Goal: Task Accomplishment & Management: Manage account settings

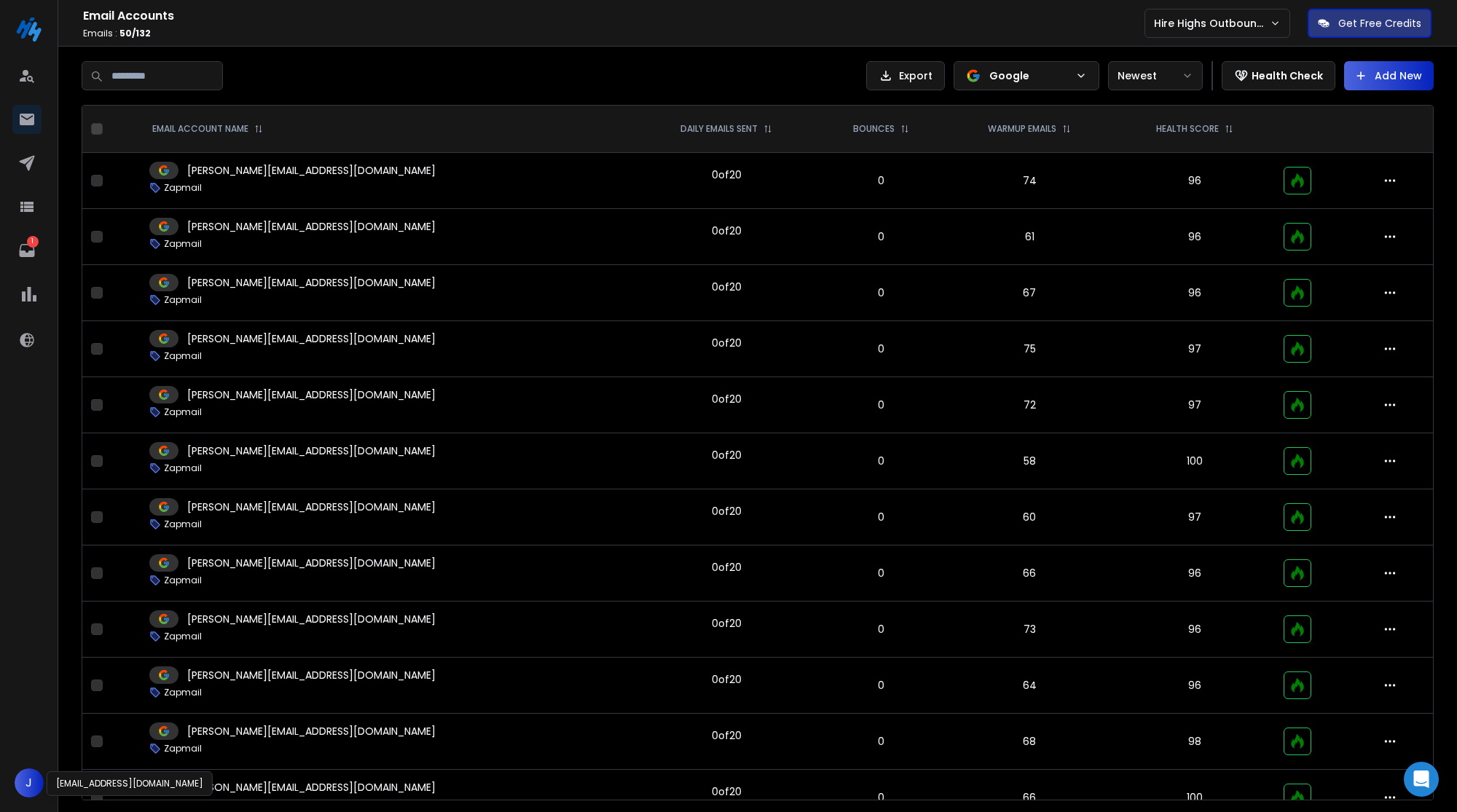
click at [22, 793] on span "J" at bounding box center [29, 782] width 29 height 29
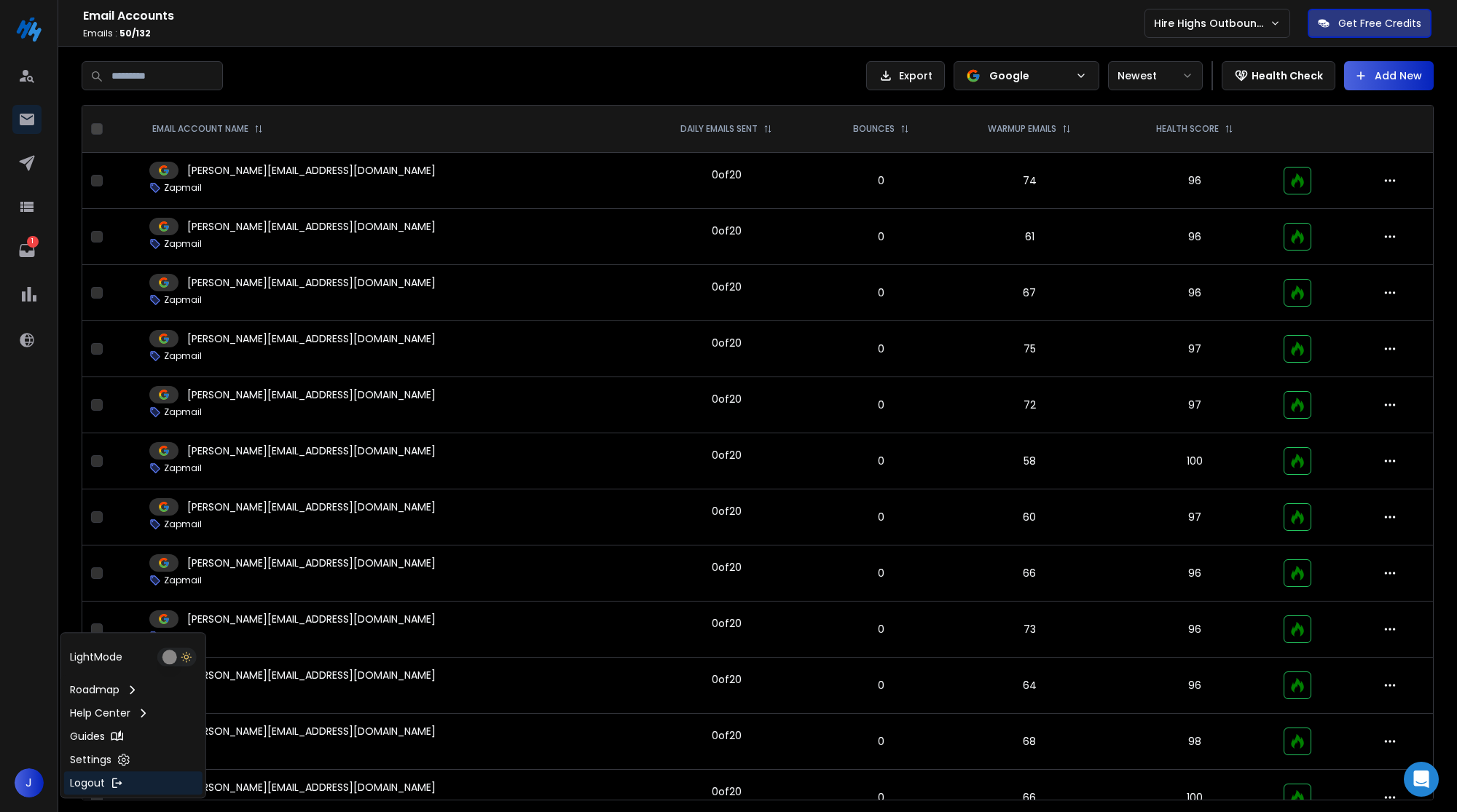
click at [114, 779] on icon at bounding box center [117, 782] width 13 height 13
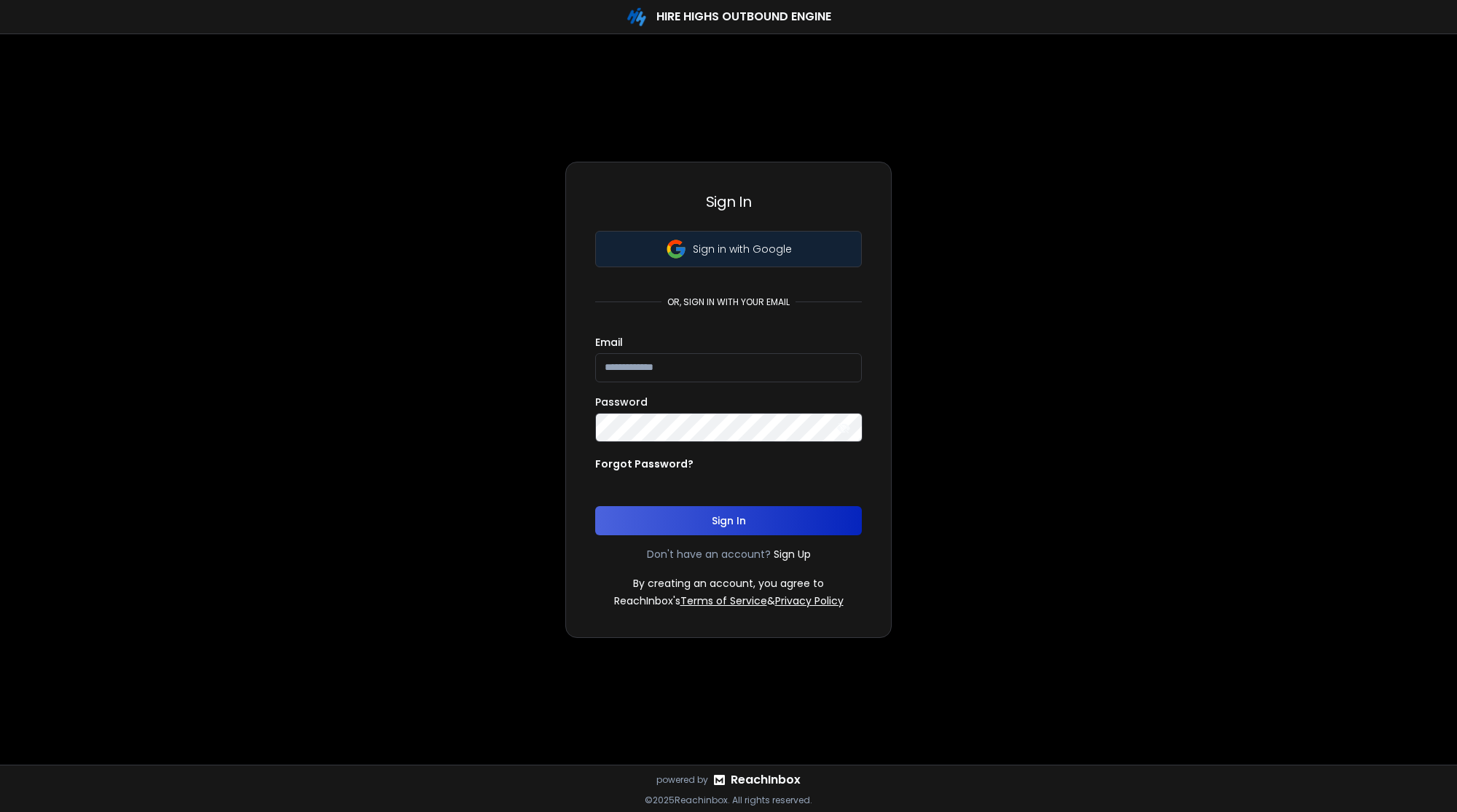
type input "**********"
click at [718, 233] on button "Sign in with Google" at bounding box center [728, 249] width 267 height 36
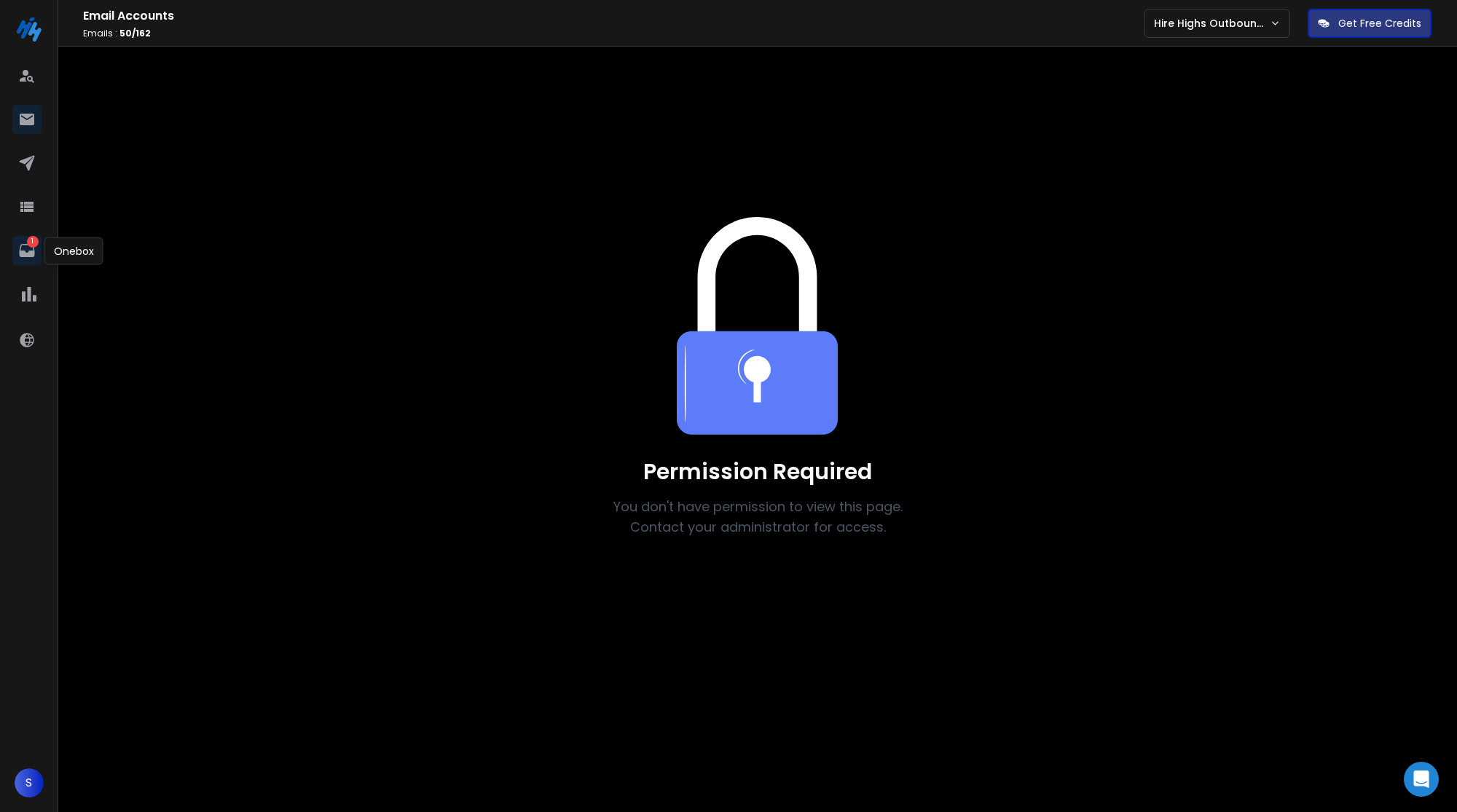
click at [30, 239] on p "1" at bounding box center [32, 241] width 12 height 12
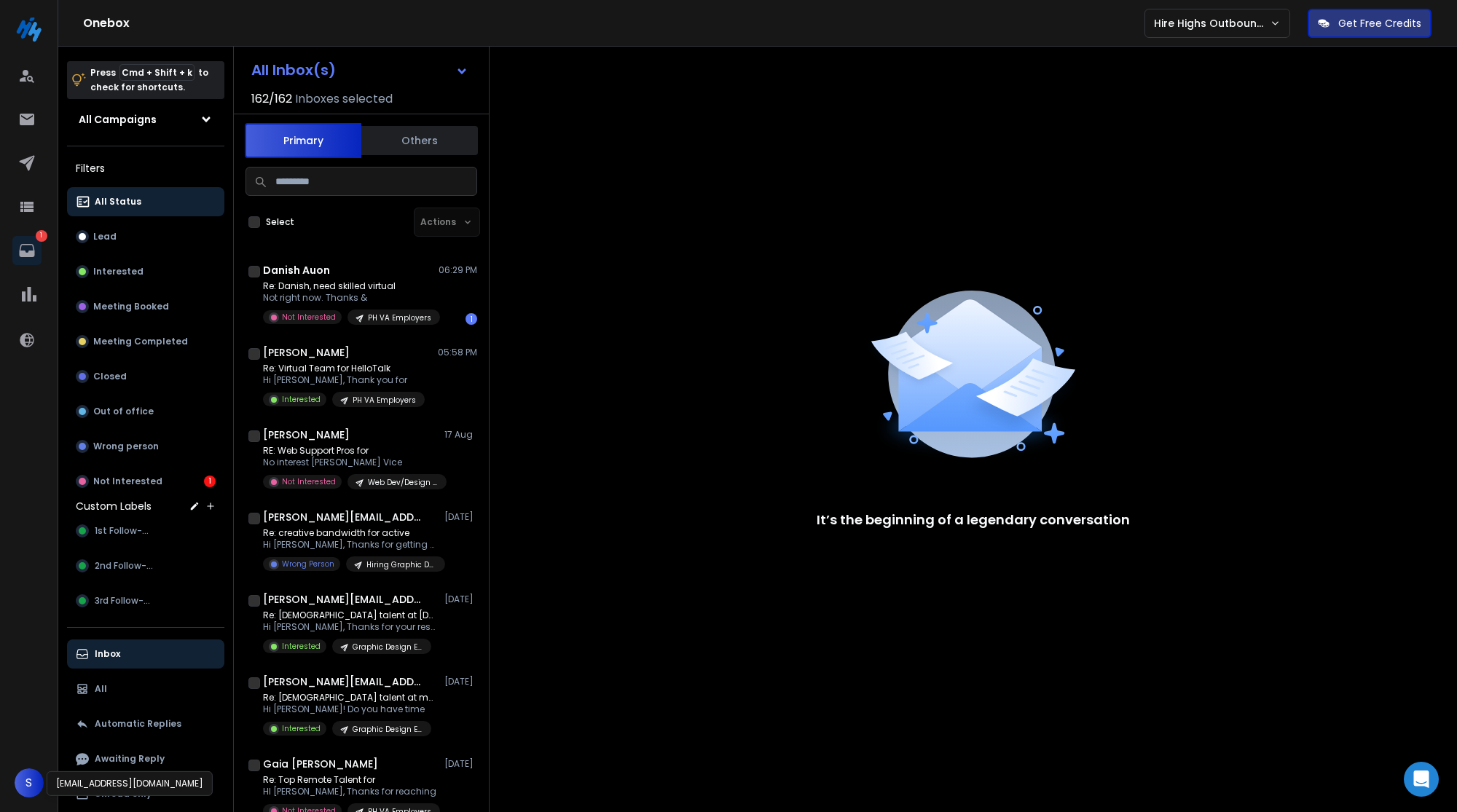
click at [32, 781] on span "S" at bounding box center [29, 782] width 29 height 29
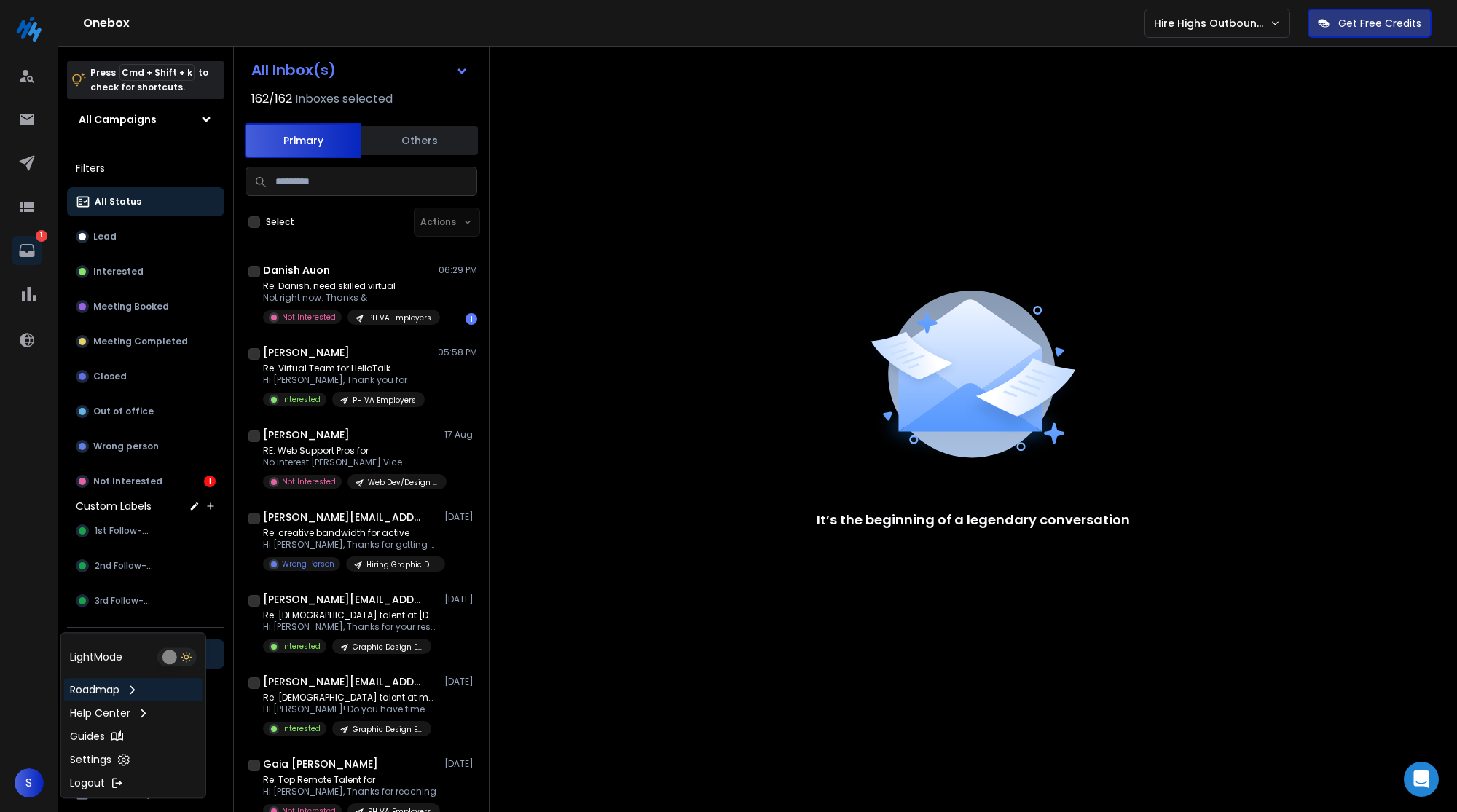
type button "on"
click at [31, 626] on div "1 S" at bounding box center [29, 406] width 58 height 812
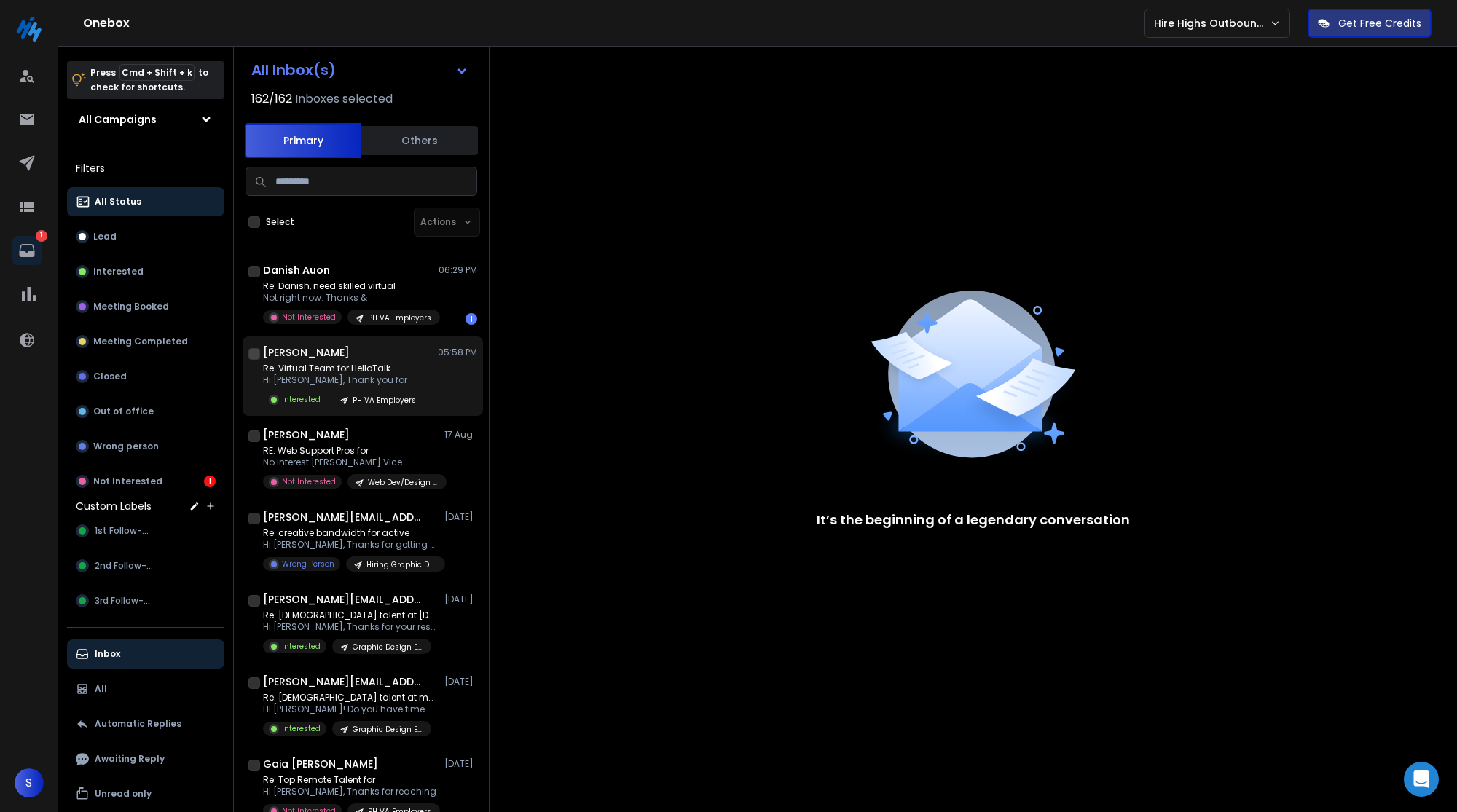
click at [421, 395] on div "Re: Virtual Team for HelloTalk Hi Jessica, Thank you for Interested PH VA Emplo…" at bounding box center [370, 384] width 214 height 45
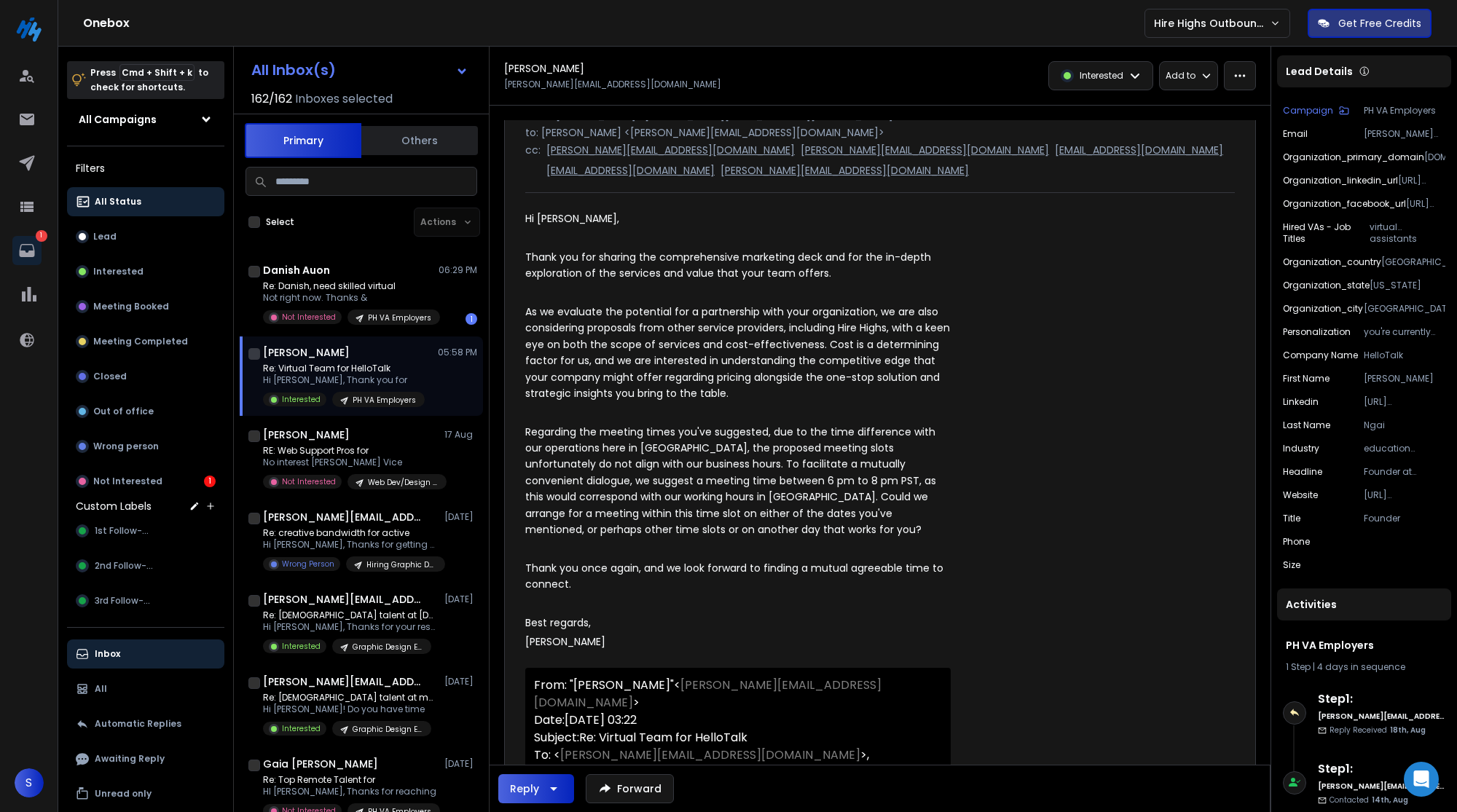
scroll to position [198, 0]
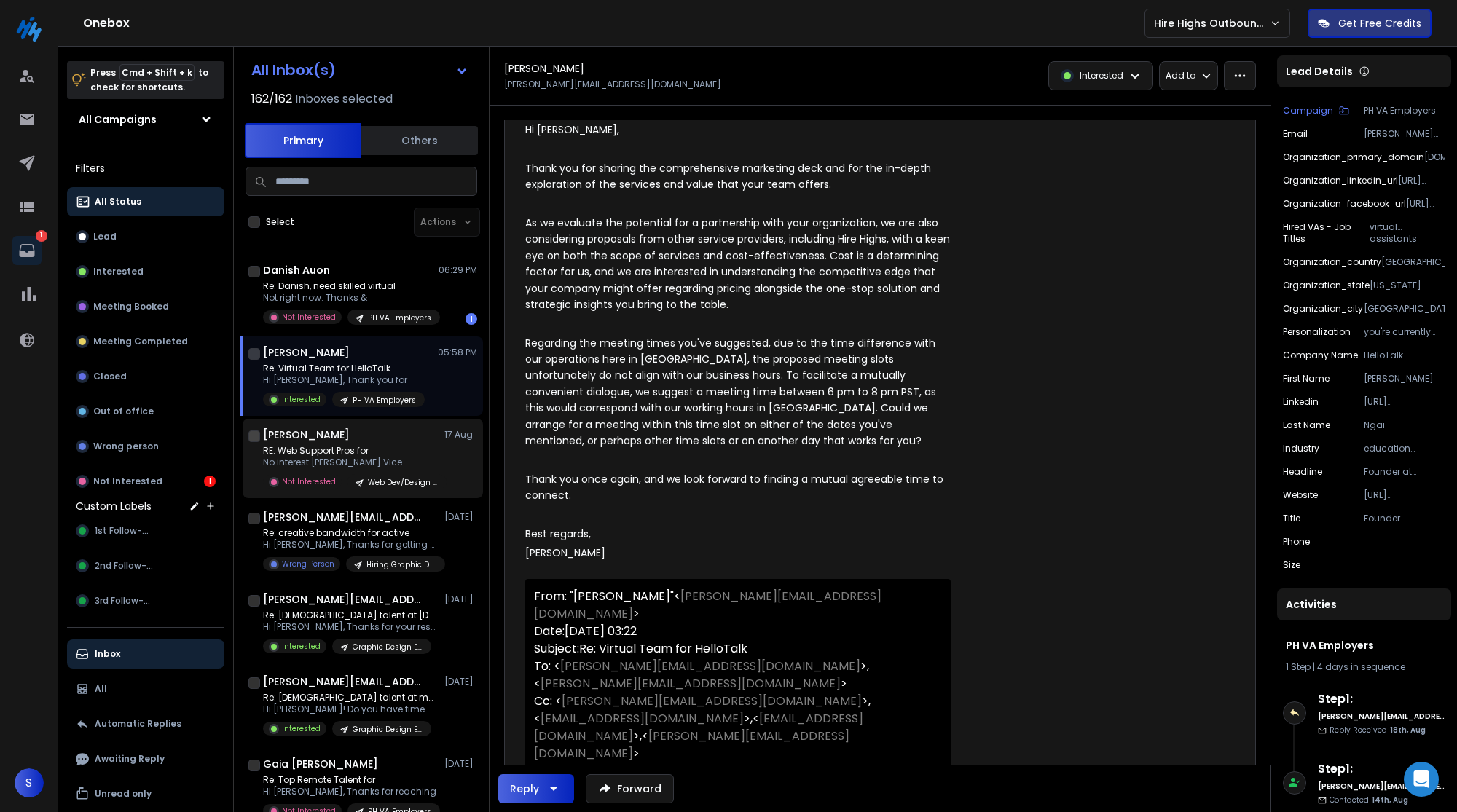
click at [404, 438] on div "Arthur Baggot 17 Aug" at bounding box center [370, 435] width 214 height 15
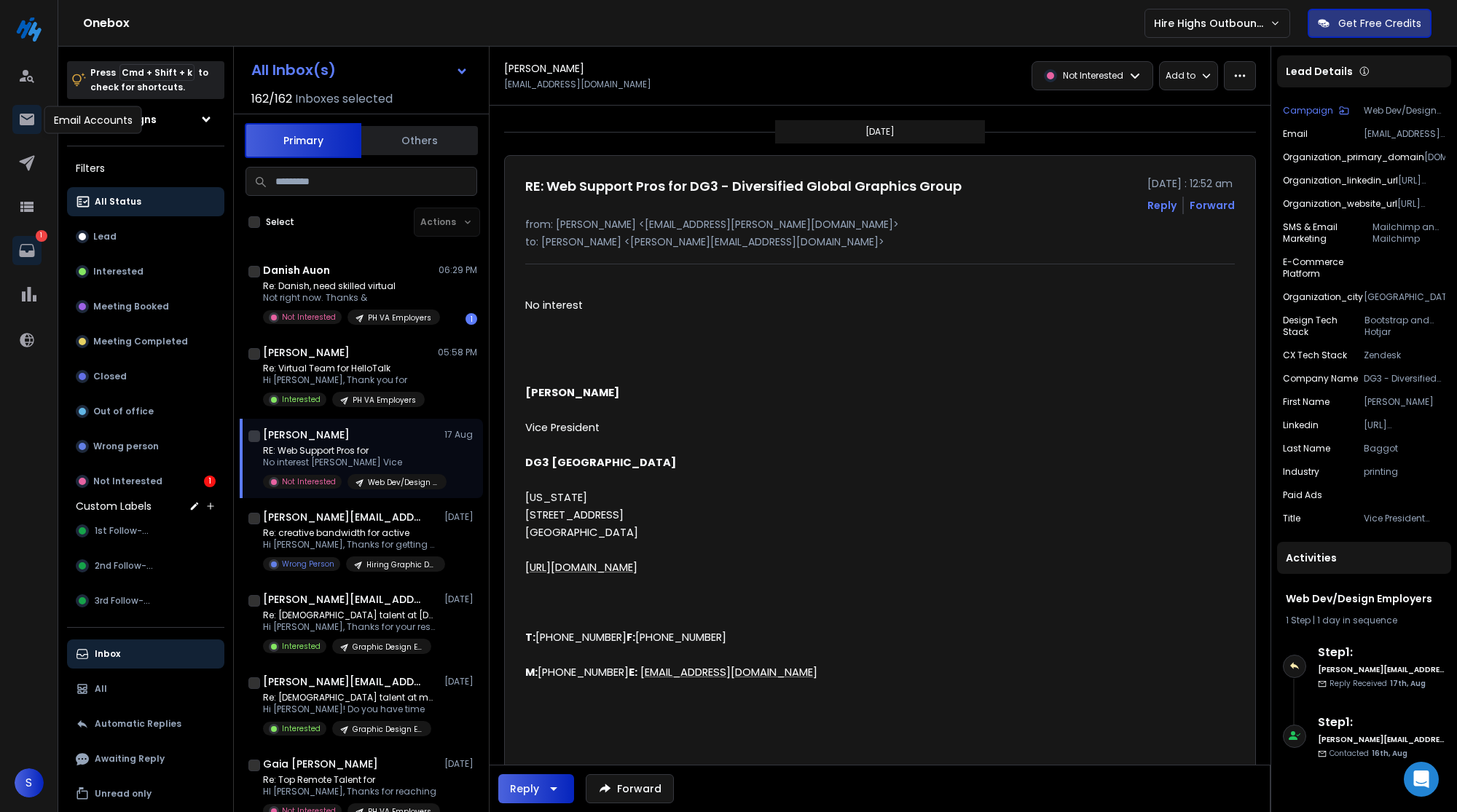
click at [18, 115] on icon at bounding box center [27, 119] width 17 height 17
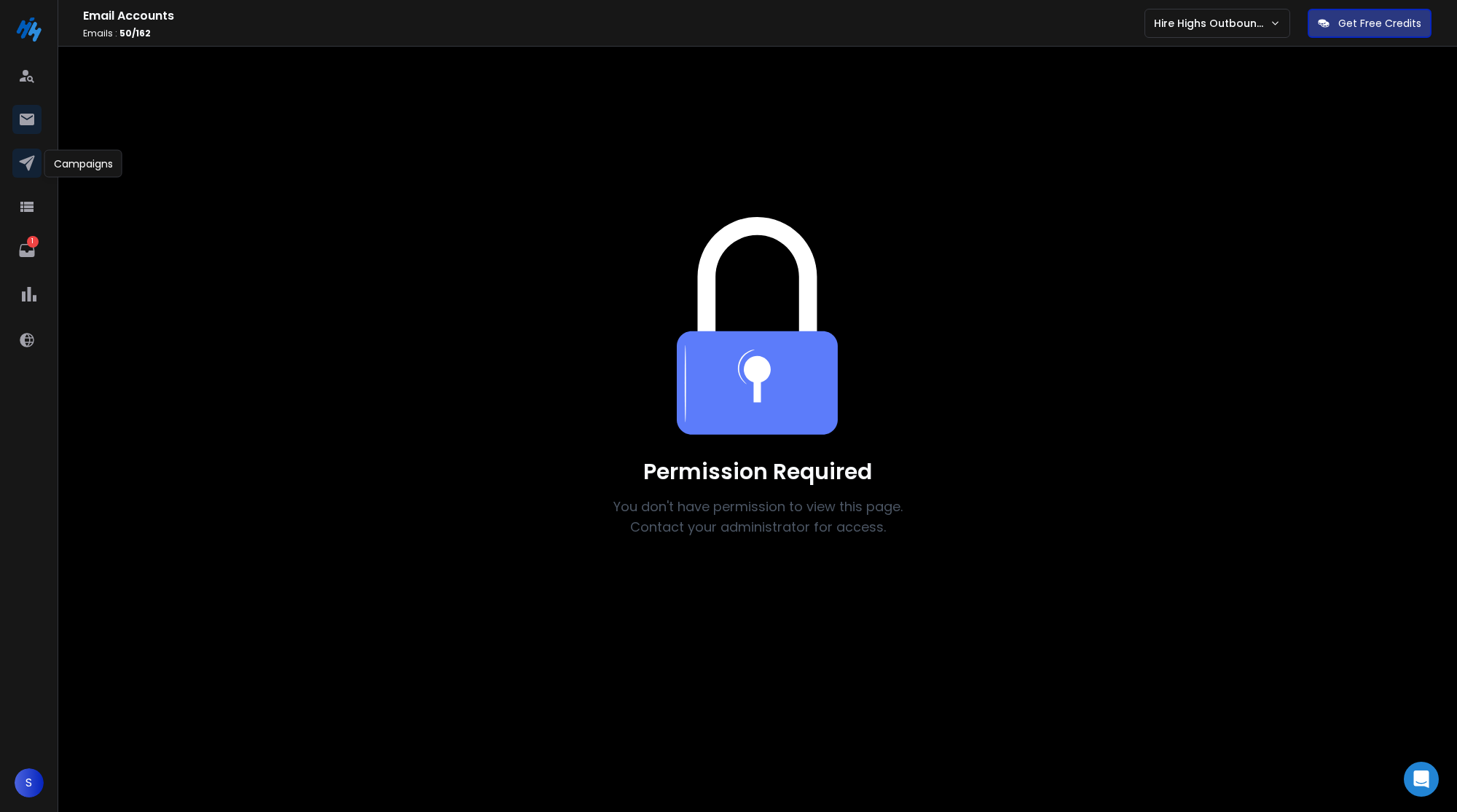
click at [19, 170] on icon at bounding box center [27, 163] width 17 height 17
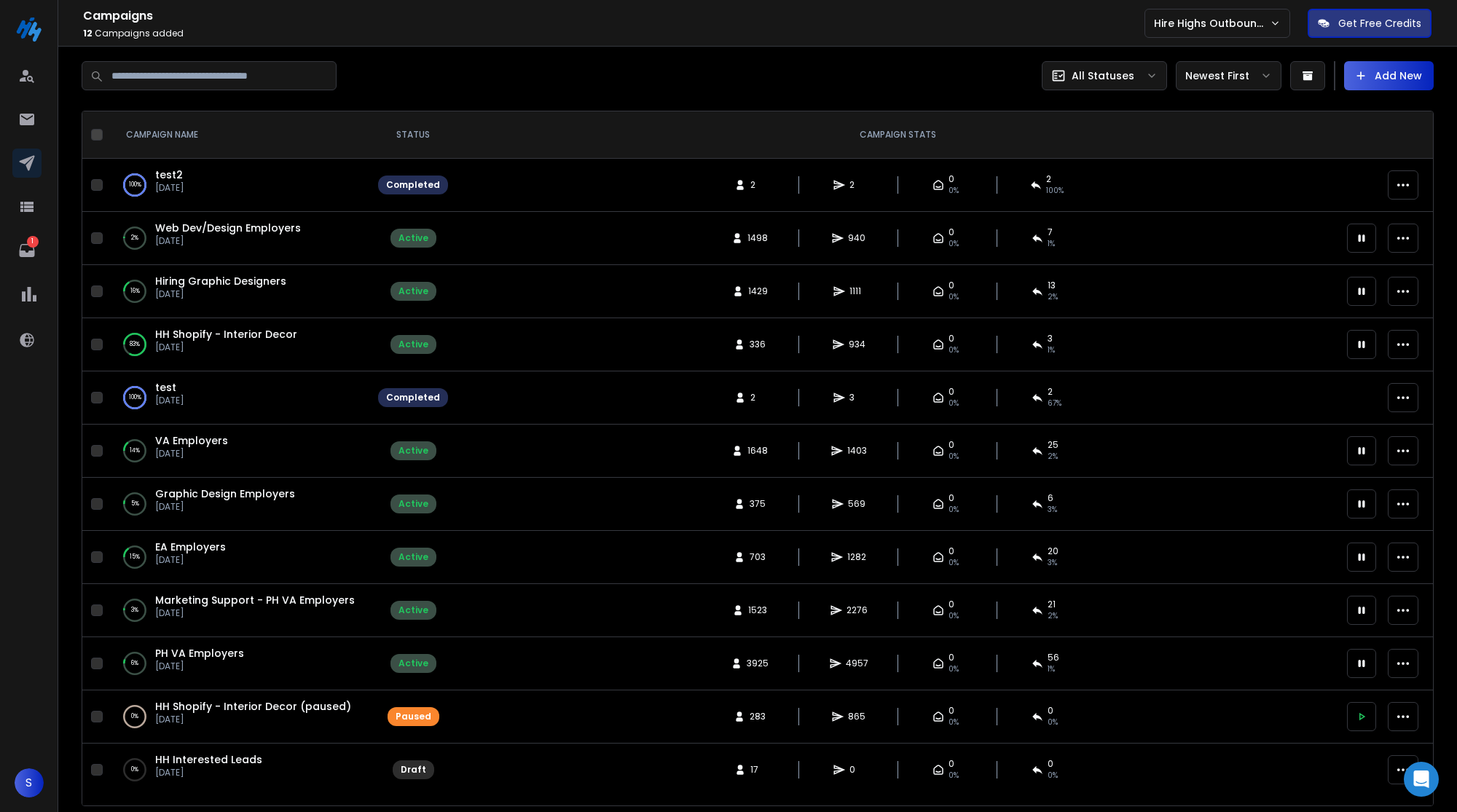
scroll to position [5, 0]
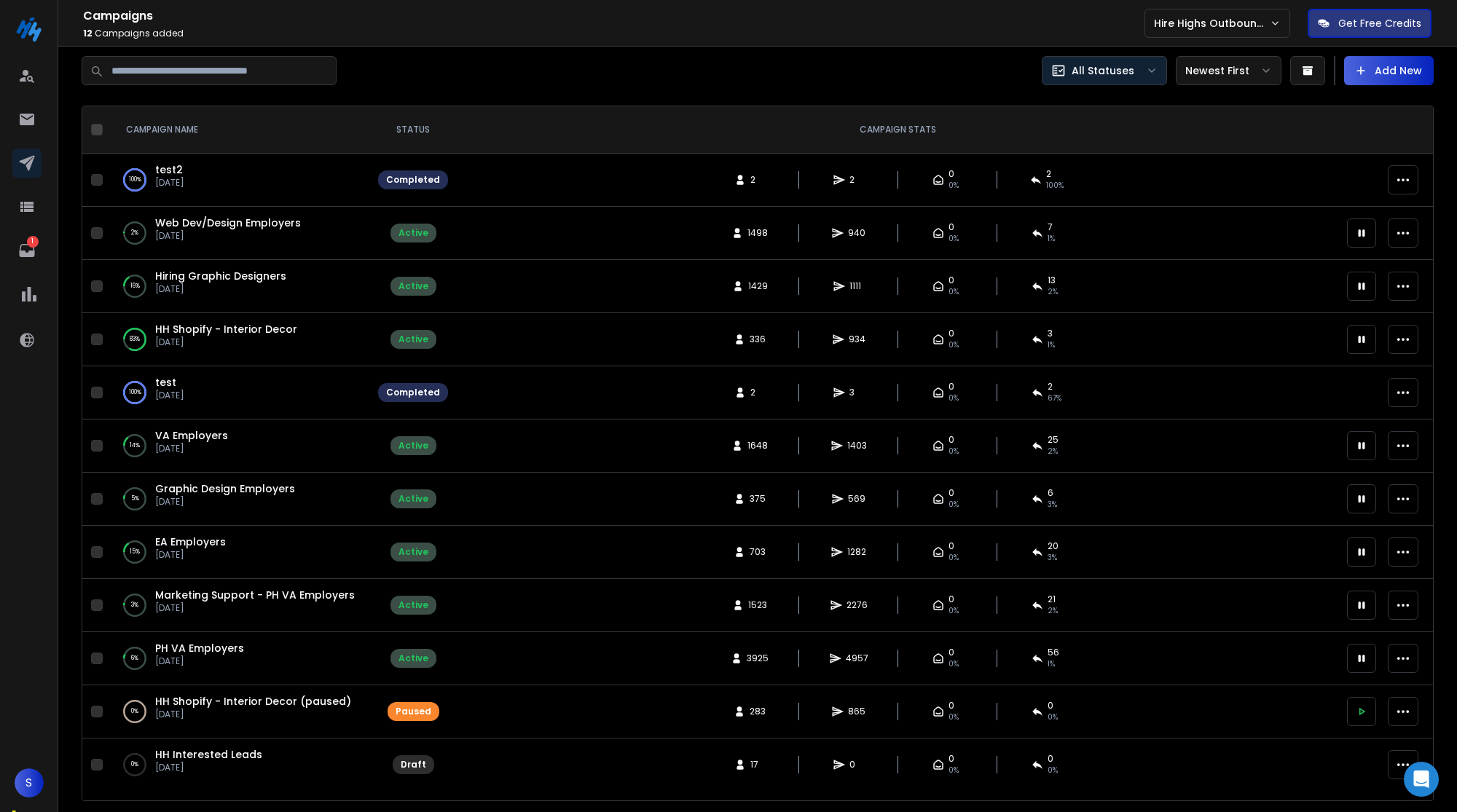
click at [1162, 69] on button "All Statuses" at bounding box center [1104, 70] width 125 height 29
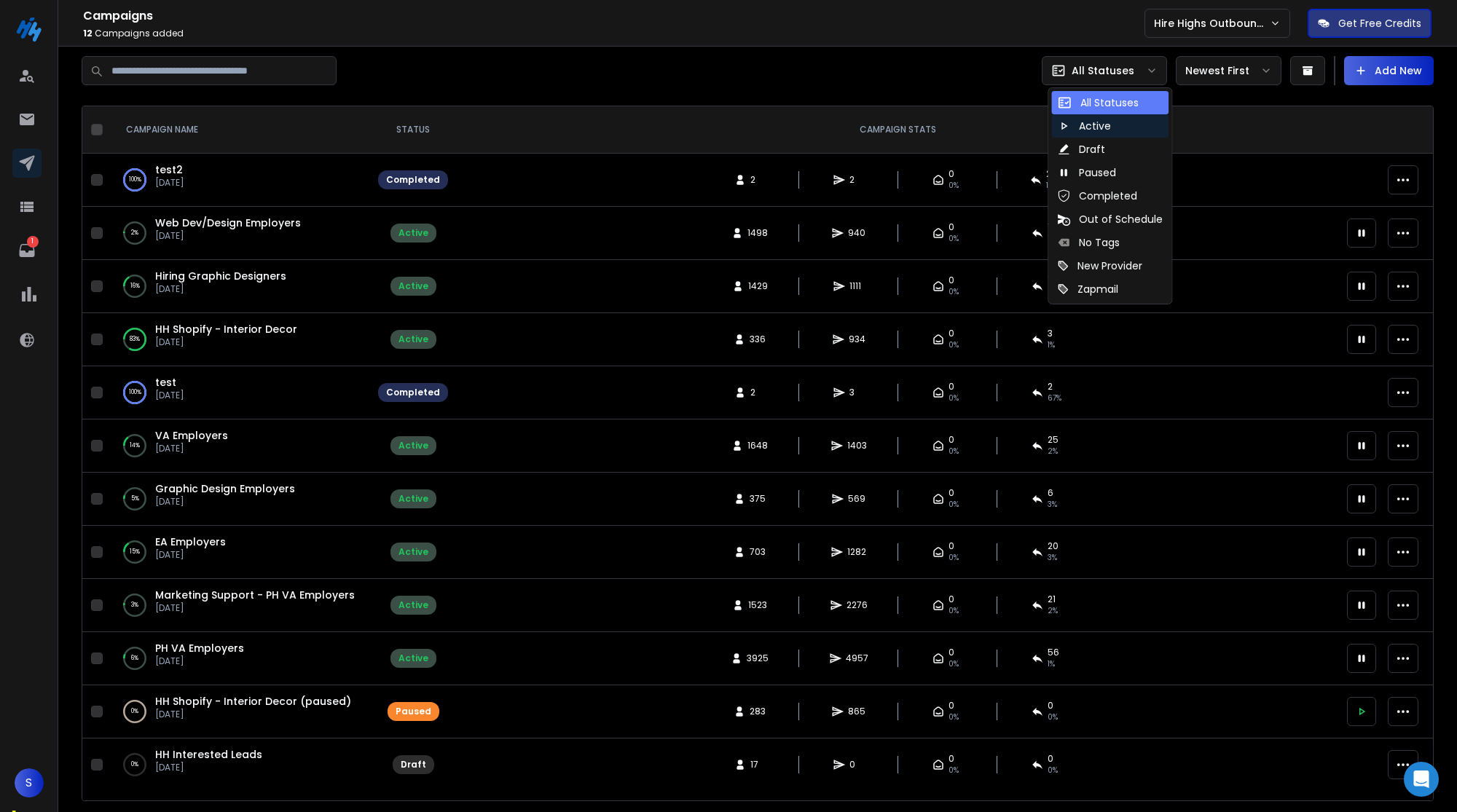
click at [1131, 122] on div "Active" at bounding box center [1109, 126] width 117 height 24
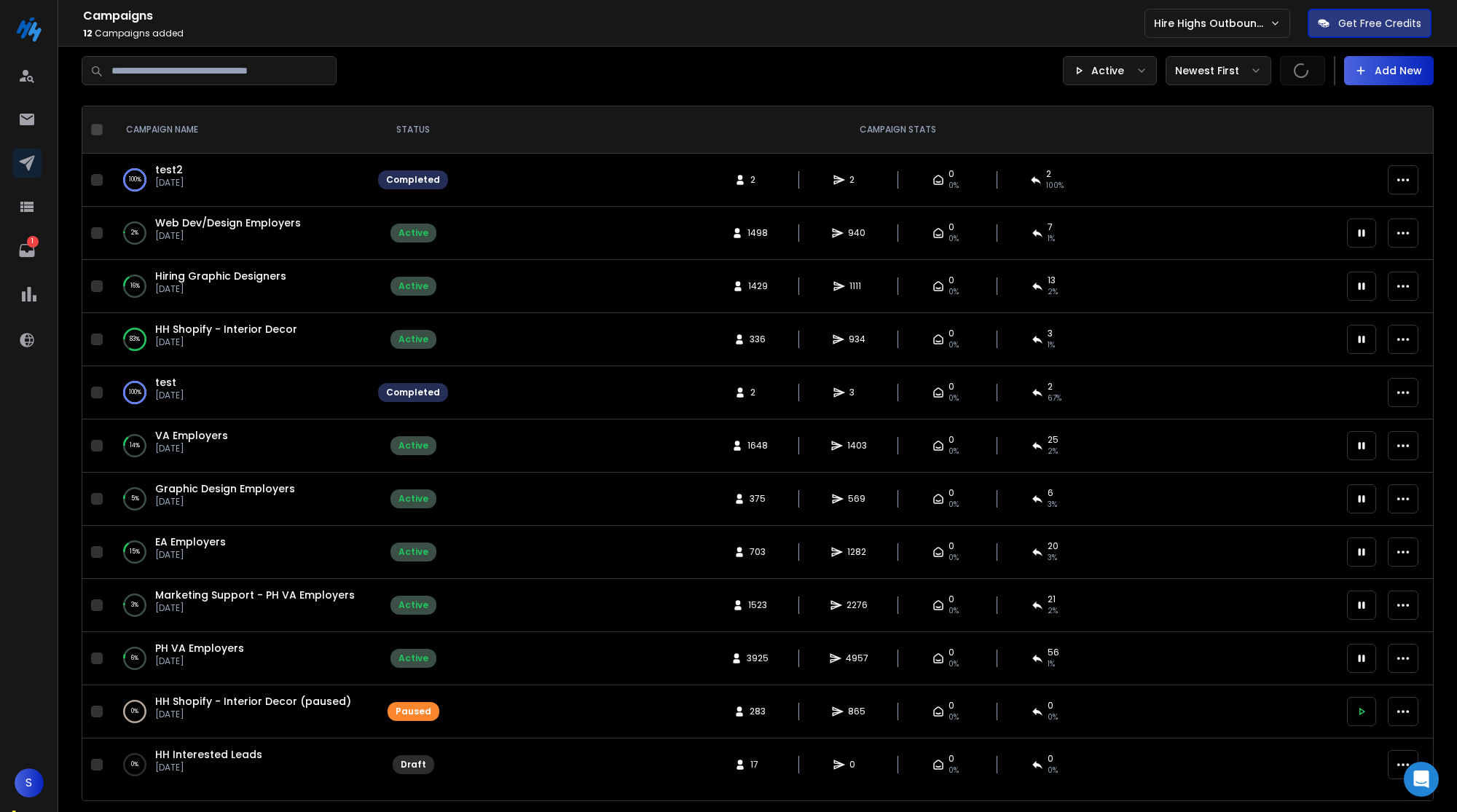
scroll to position [0, 0]
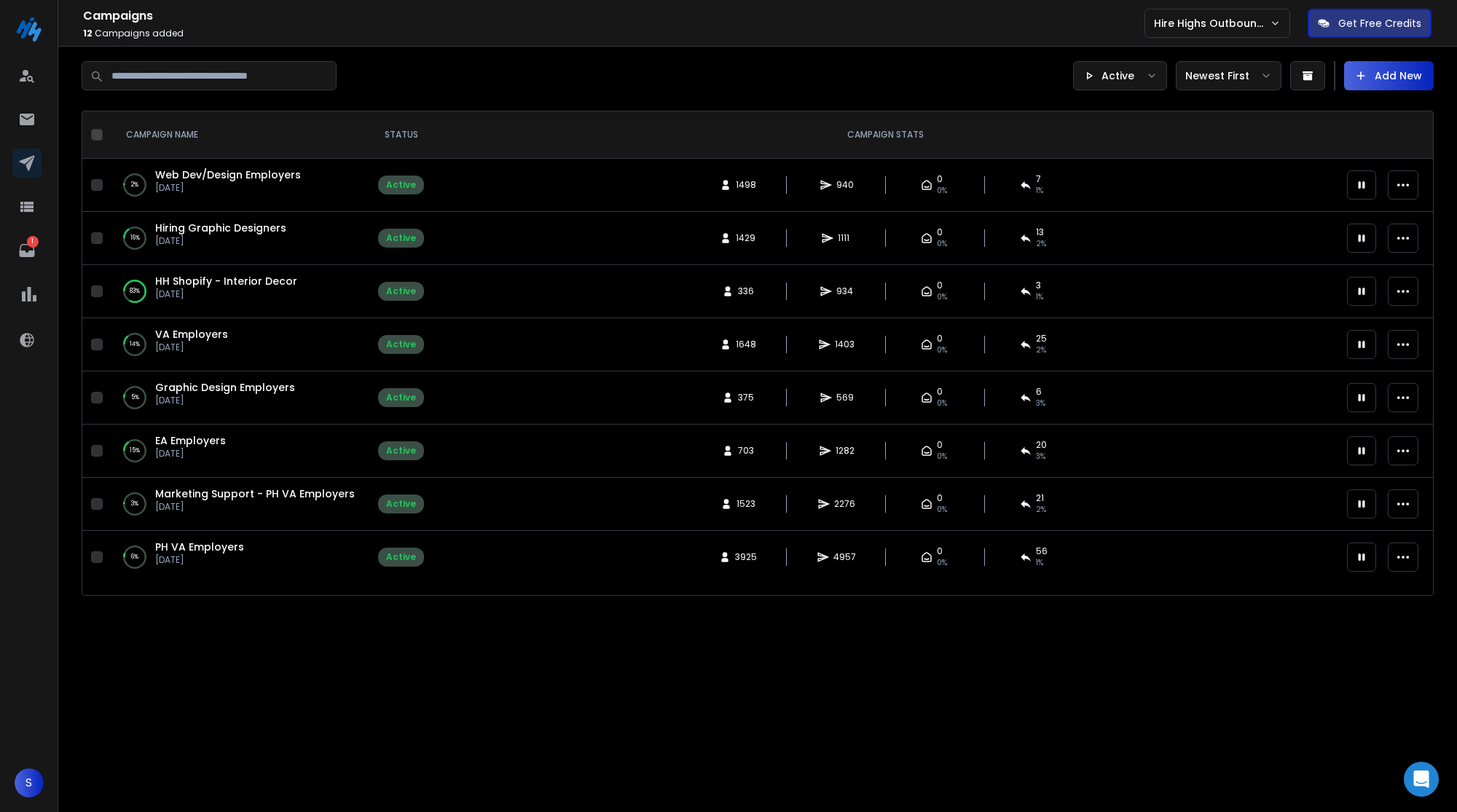
click at [836, 71] on div "Campaigns 12 Campaigns Added Active Newest First Add New" at bounding box center [1095, 75] width 676 height 29
click at [48, 245] on div "1 S" at bounding box center [29, 406] width 58 height 812
click at [31, 245] on p "1" at bounding box center [32, 241] width 12 height 12
